Goal: Information Seeking & Learning: Compare options

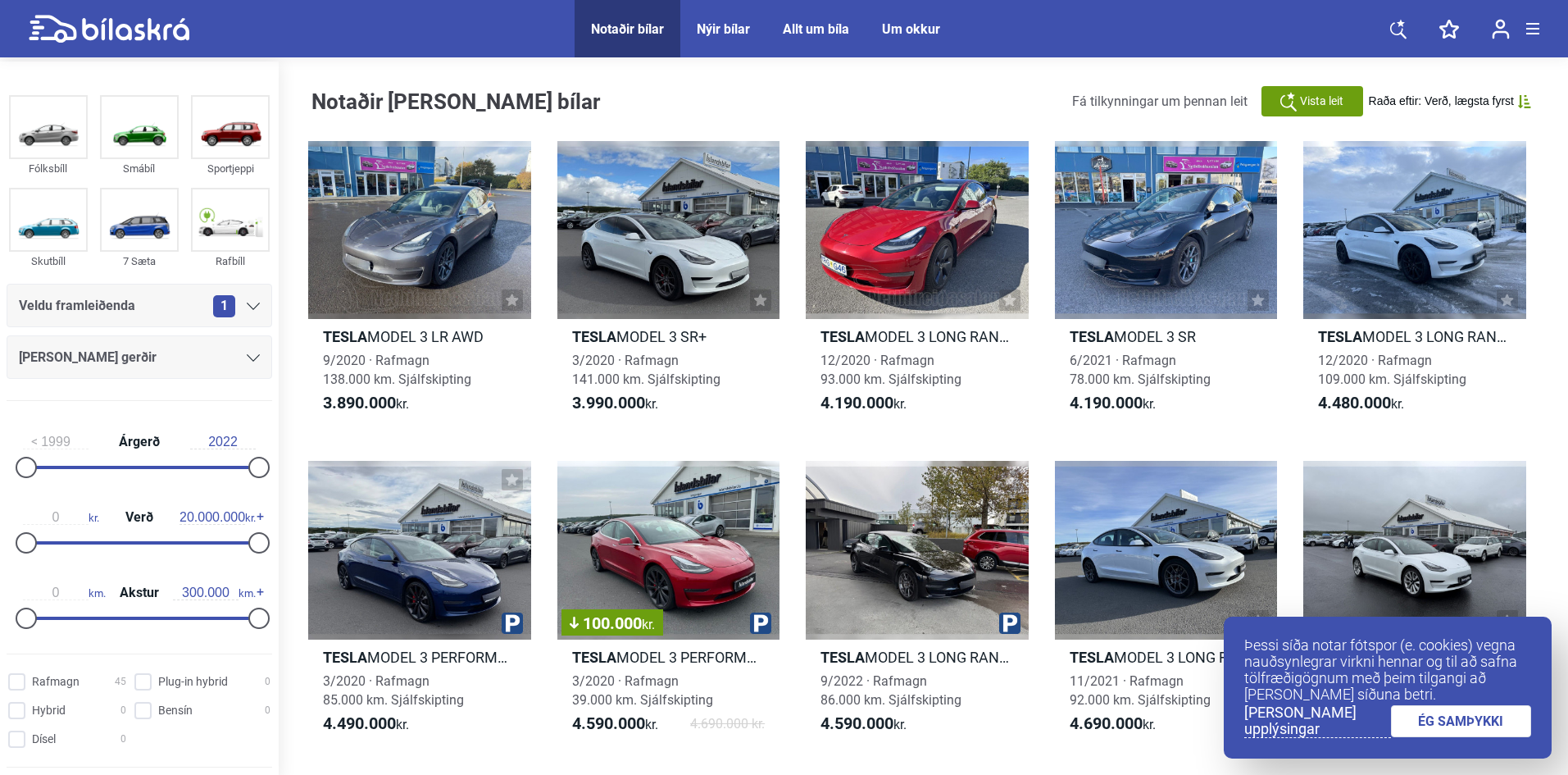
scroll to position [82, 0]
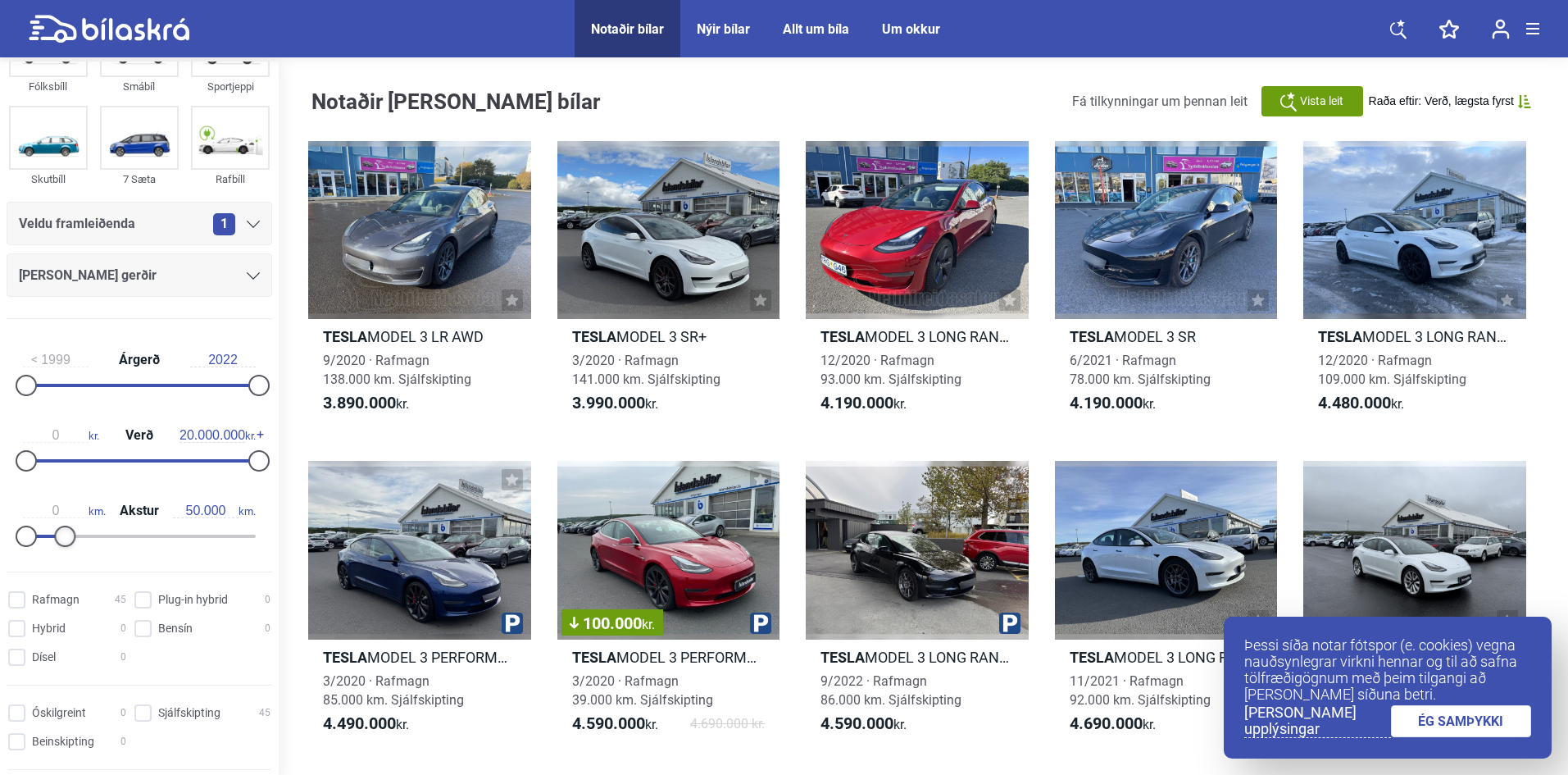
type input "40.000"
drag, startPoint x: 251, startPoint y: 531, endPoint x: 58, endPoint y: 505, distance: 194.7
click at [58, 505] on div "0 km. Akstur 40.000 km." at bounding box center [139, 521] width 266 height 75
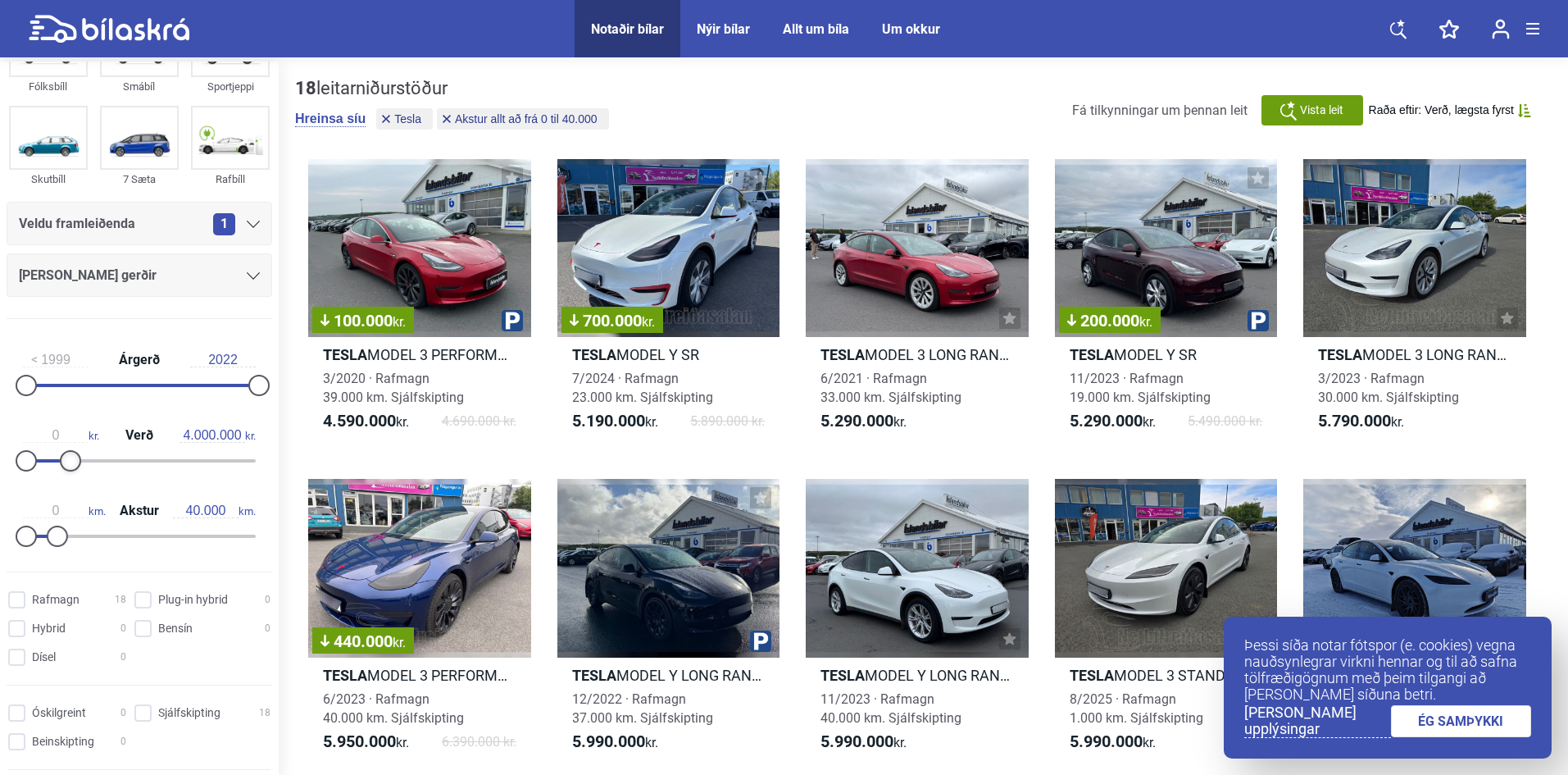
type input "4.100.000"
drag, startPoint x: 255, startPoint y: 458, endPoint x: 74, endPoint y: 448, distance: 181.3
click at [74, 448] on div "0 kr. Verð 4.100.000 kr." at bounding box center [139, 445] width 266 height 75
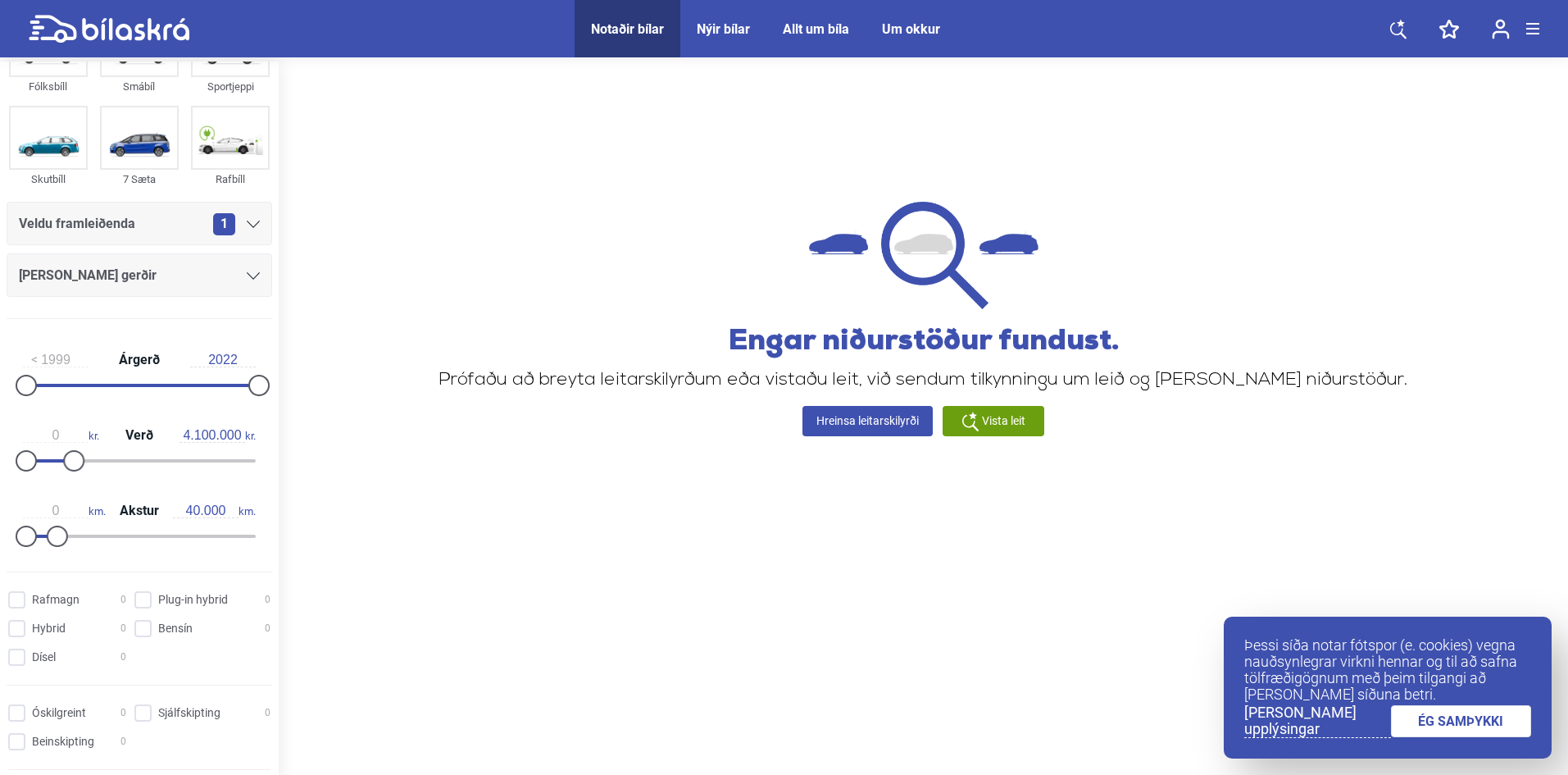
click at [74, 530] on div "0 km. Akstur 40.000 km." at bounding box center [139, 521] width 266 height 75
drag, startPoint x: 59, startPoint y: 536, endPoint x: 70, endPoint y: 537, distance: 11.0
click at [70, 537] on div at bounding box center [73, 536] width 21 height 21
drag, startPoint x: 71, startPoint y: 537, endPoint x: 82, endPoint y: 539, distance: 11.2
click at [82, 539] on div at bounding box center [81, 536] width 21 height 21
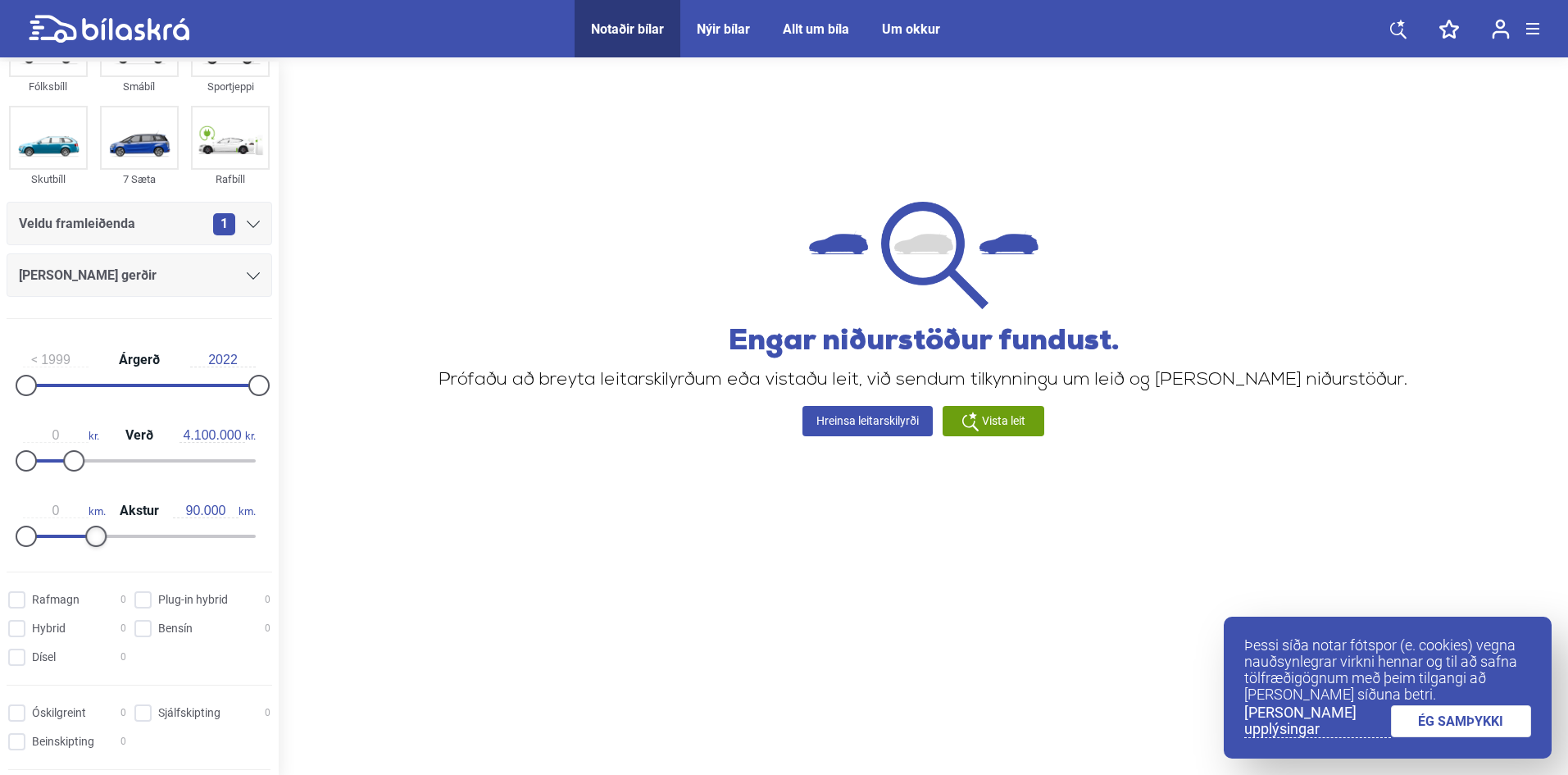
click at [93, 539] on div at bounding box center [96, 536] width 21 height 21
drag, startPoint x: 93, startPoint y: 539, endPoint x: 105, endPoint y: 536, distance: 12.4
click at [105, 536] on div at bounding box center [112, 536] width 21 height 21
drag, startPoint x: 105, startPoint y: 536, endPoint x: 118, endPoint y: 536, distance: 13.0
click at [118, 536] on div at bounding box center [120, 536] width 21 height 21
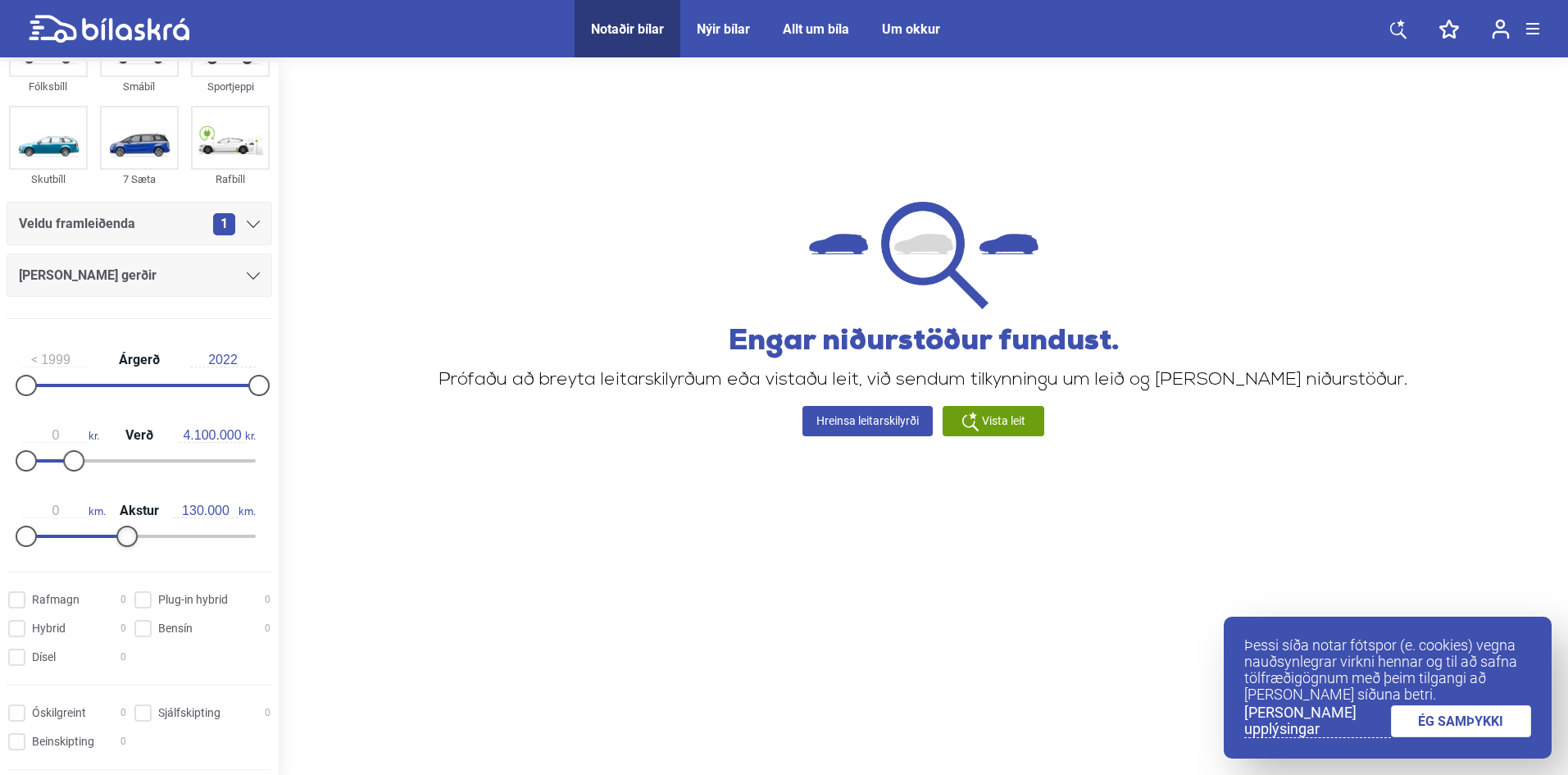
type input "140.000"
drag, startPoint x: 118, startPoint y: 536, endPoint x: 127, endPoint y: 535, distance: 9.1
click at [127, 535] on div at bounding box center [136, 536] width 21 height 21
